Goal: Information Seeking & Learning: Learn about a topic

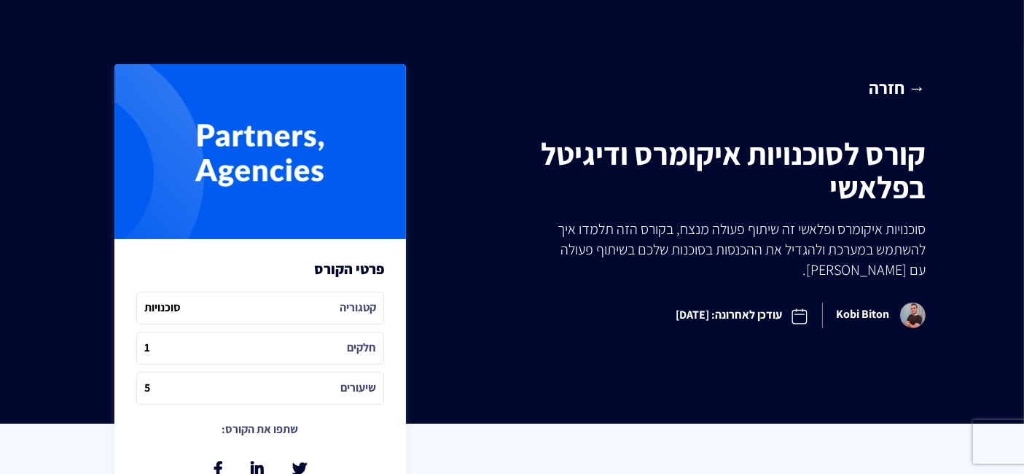
click at [914, 93] on link "→ חזרה" at bounding box center [689, 87] width 474 height 25
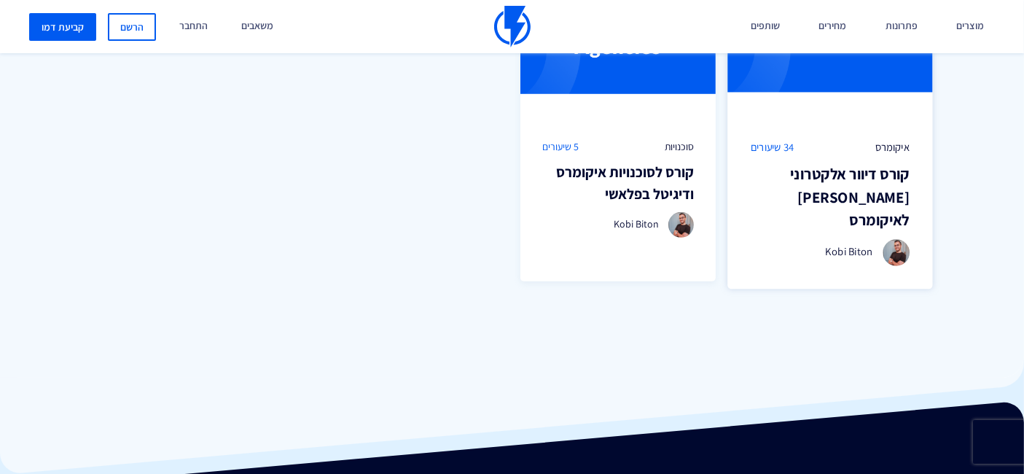
click at [851, 98] on img at bounding box center [830, 42] width 205 height 149
